Goal: Task Accomplishment & Management: Manage account settings

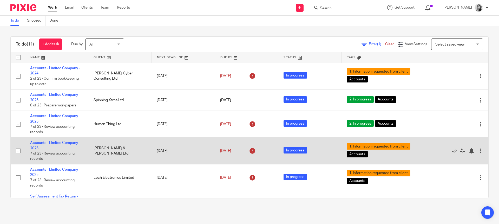
scroll to position [6, 0]
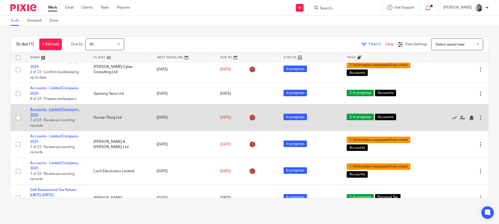
click at [46, 111] on link "Accounts - Limited Company - 2025" at bounding box center [55, 111] width 50 height 9
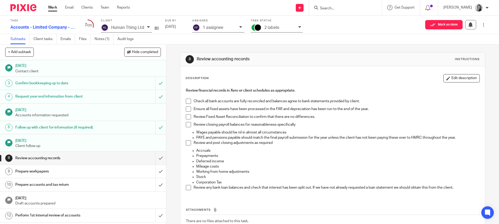
scroll to position [31, 0]
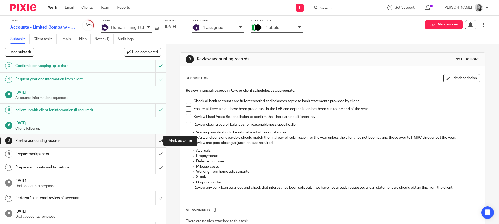
click at [156, 141] on input "submit" at bounding box center [83, 140] width 166 height 13
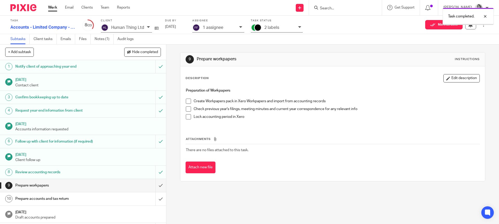
scroll to position [50, 0]
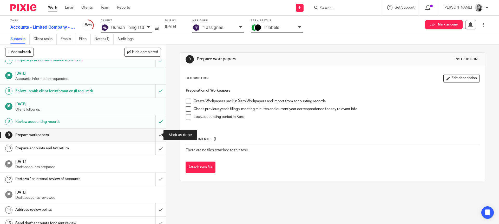
click at [156, 134] on input "submit" at bounding box center [83, 134] width 166 height 13
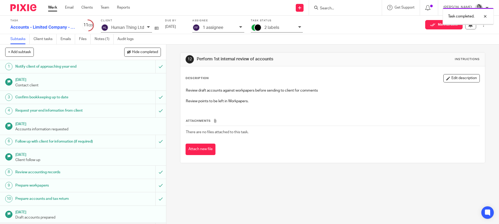
scroll to position [58, 0]
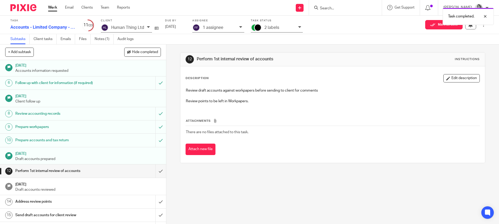
click at [272, 24] on div "Task completed." at bounding box center [371, 15] width 244 height 20
click at [273, 26] on p "2 labels" at bounding box center [271, 27] width 15 height 5
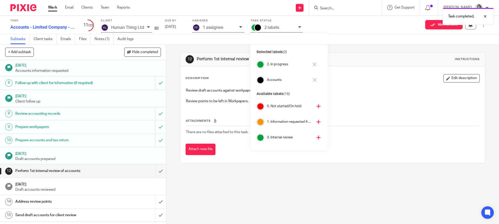
click at [314, 64] on icon at bounding box center [314, 64] width 4 height 4
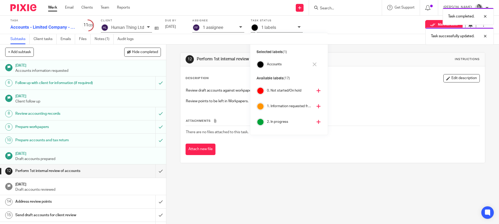
scroll to position [50, 0]
click at [316, 88] on icon at bounding box center [318, 87] width 4 height 4
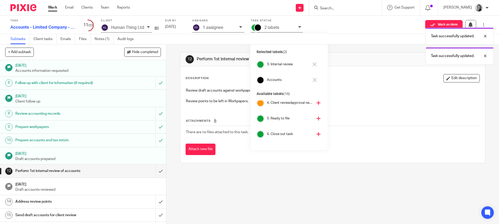
scroll to position [35, 0]
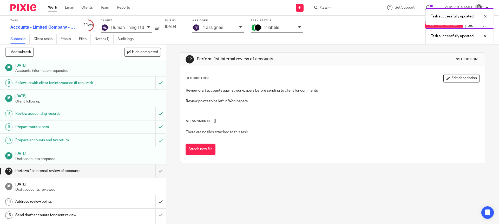
click at [226, 26] on div "1 assignee" at bounding box center [220, 28] width 34 height 6
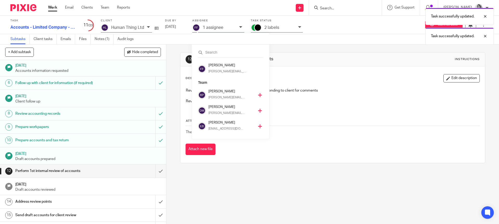
click at [258, 94] on icon at bounding box center [260, 95] width 4 height 4
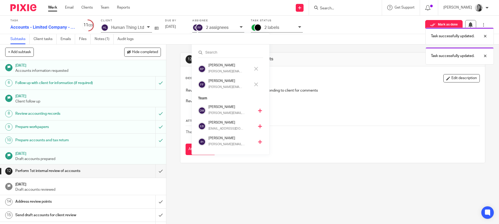
click at [255, 84] on icon at bounding box center [256, 84] width 4 height 4
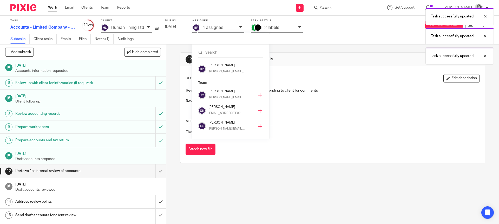
click at [313, 81] on div "Description Edit description" at bounding box center [332, 78] width 294 height 8
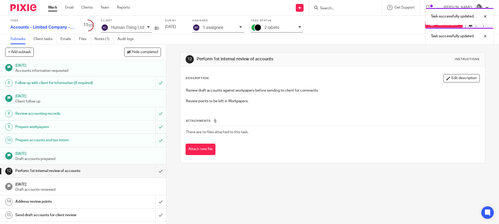
click at [56, 6] on link "Work" at bounding box center [52, 7] width 9 height 5
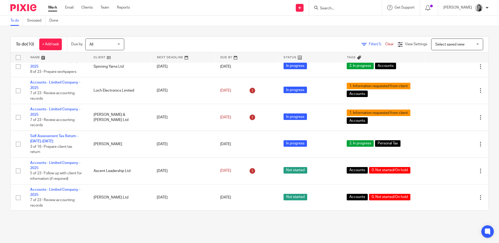
scroll to position [60, 0]
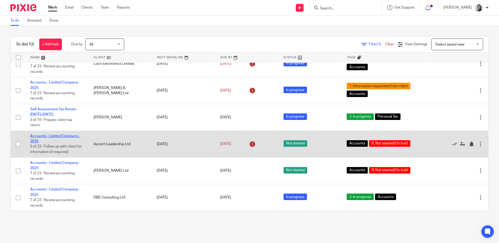
click at [48, 138] on link "Accounts - Limited Company - 2025" at bounding box center [55, 138] width 50 height 9
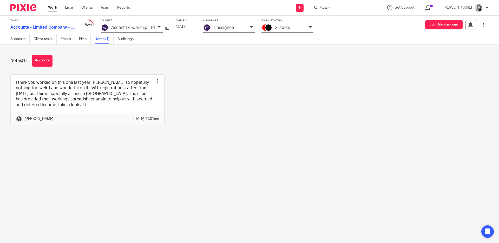
click at [276, 28] on p "2 labels" at bounding box center [282, 27] width 15 height 5
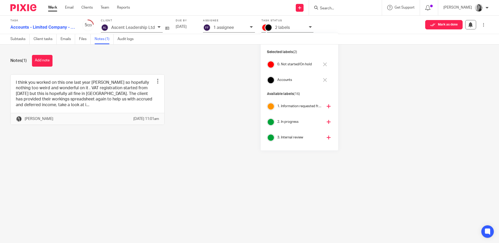
click at [323, 63] on icon at bounding box center [325, 64] width 4 height 4
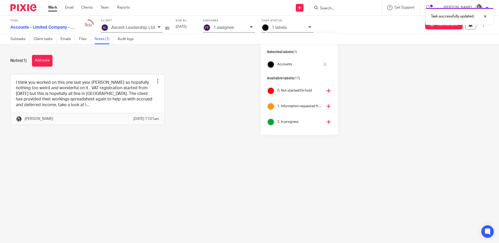
click at [326, 120] on icon at bounding box center [328, 122] width 4 height 4
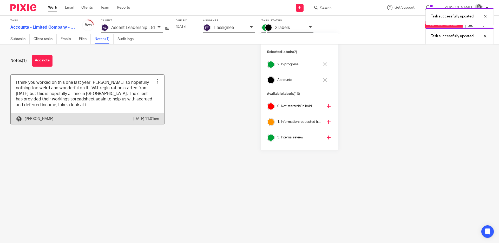
click at [112, 96] on link at bounding box center [87, 100] width 153 height 50
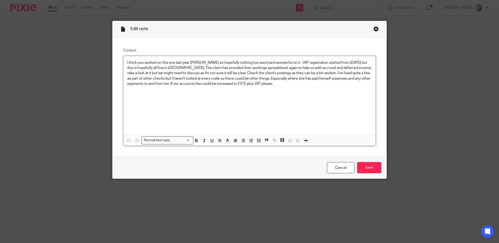
click at [374, 29] on div "Close this dialog window" at bounding box center [375, 28] width 5 height 5
